Goal: Task Accomplishment & Management: Complete application form

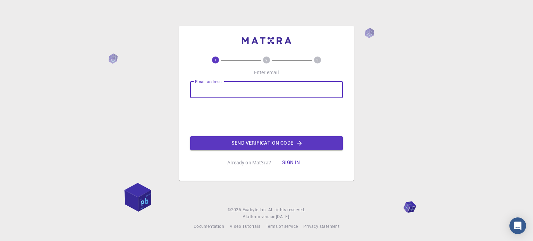
click at [240, 92] on input "Email address" at bounding box center [266, 89] width 153 height 17
type input "[EMAIL_ADDRESS][DOMAIN_NAME]"
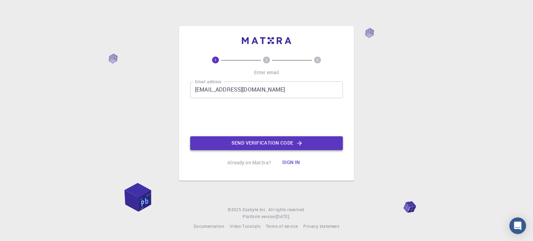
click at [272, 149] on button "Send verification code" at bounding box center [266, 143] width 153 height 14
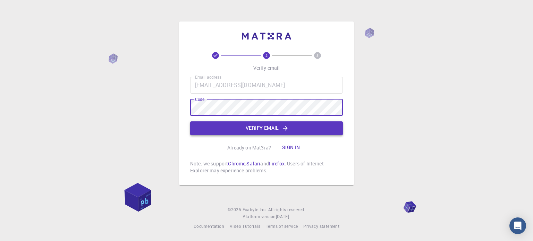
click at [225, 124] on button "Verify email" at bounding box center [266, 128] width 153 height 14
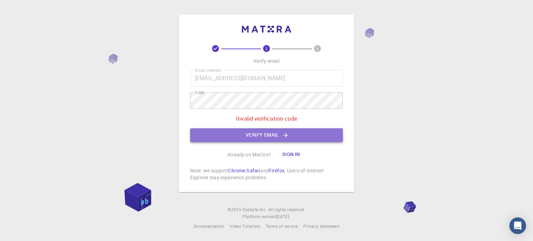
click at [238, 131] on button "Verify email" at bounding box center [266, 135] width 153 height 14
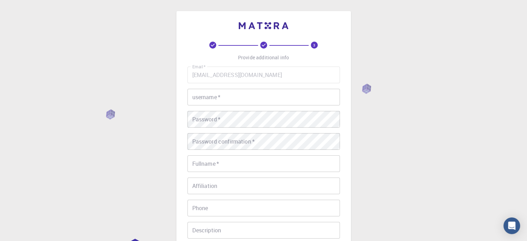
click at [243, 99] on input "username   *" at bounding box center [264, 97] width 153 height 17
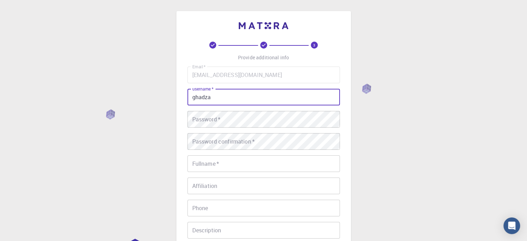
type input "ghadza"
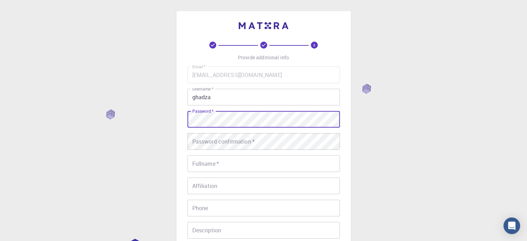
click at [155, 119] on div "3 Provide additional info Email   * [EMAIL_ADDRESS][DOMAIN_NAME] Email   * user…" at bounding box center [263, 176] width 527 height 353
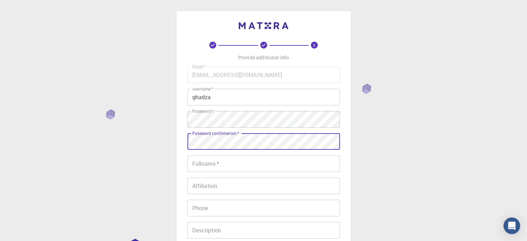
click at [230, 136] on div "Password confirmation   * Password confirmation   *" at bounding box center [264, 141] width 153 height 17
click at [240, 164] on input "Fullname   *" at bounding box center [264, 163] width 153 height 17
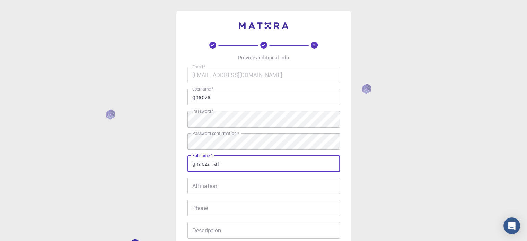
type input "ghadza raf"
click at [228, 187] on input "Affiliation" at bounding box center [264, 186] width 153 height 17
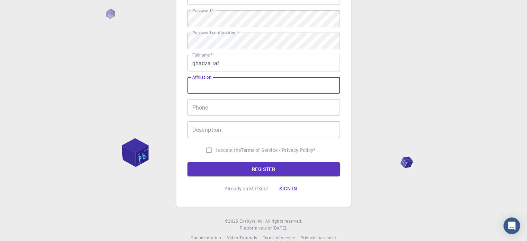
scroll to position [104, 0]
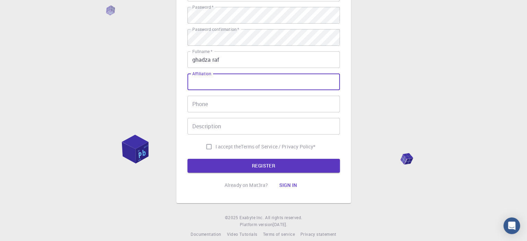
click at [204, 143] on input "I accept the Terms of Service / Privacy Policy *" at bounding box center [208, 146] width 13 height 13
checkbox input "true"
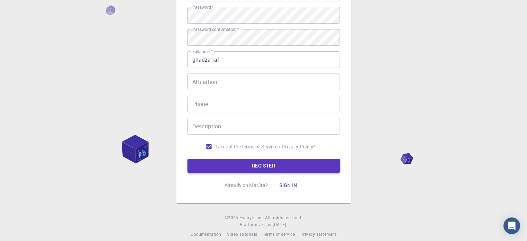
click at [252, 164] on button "REGISTER" at bounding box center [264, 166] width 153 height 14
